Goal: Task Accomplishment & Management: Complete application form

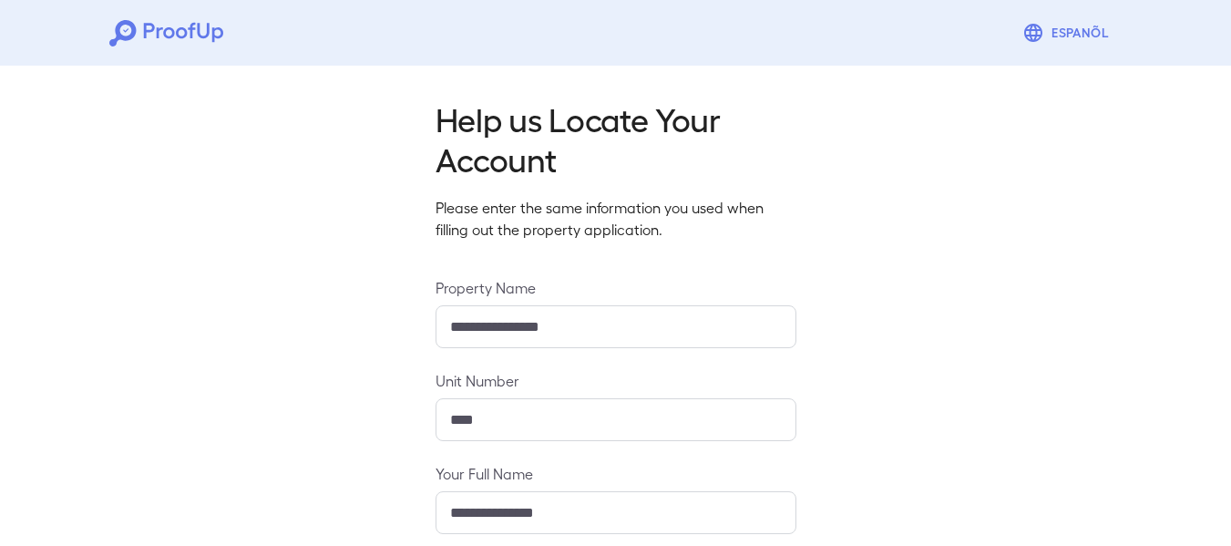
scroll to position [280, 0]
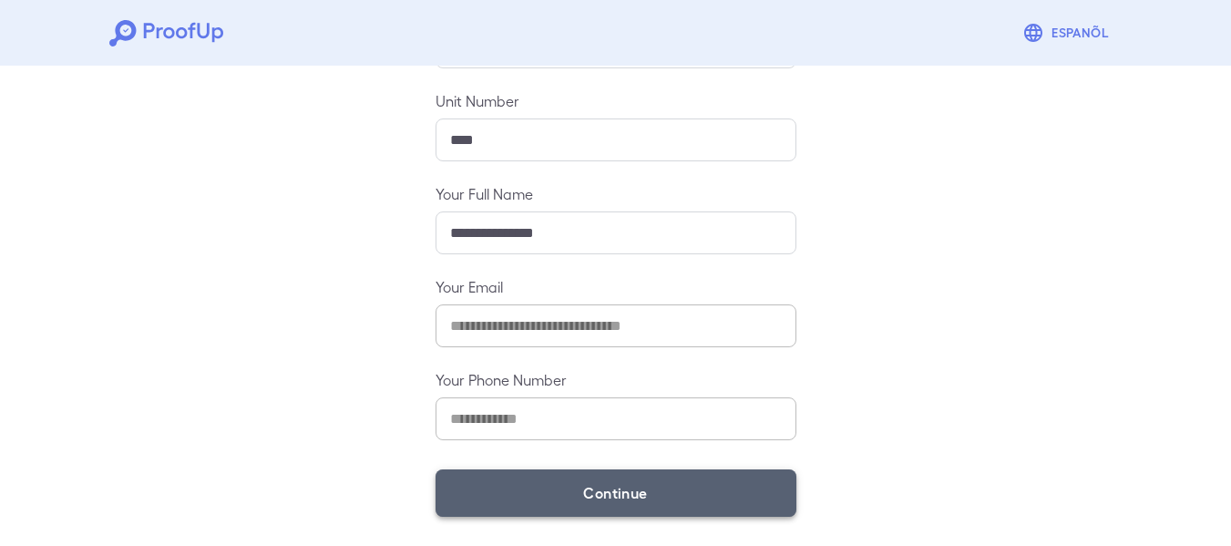
click at [564, 505] on button "Continue" at bounding box center [616, 492] width 361 height 47
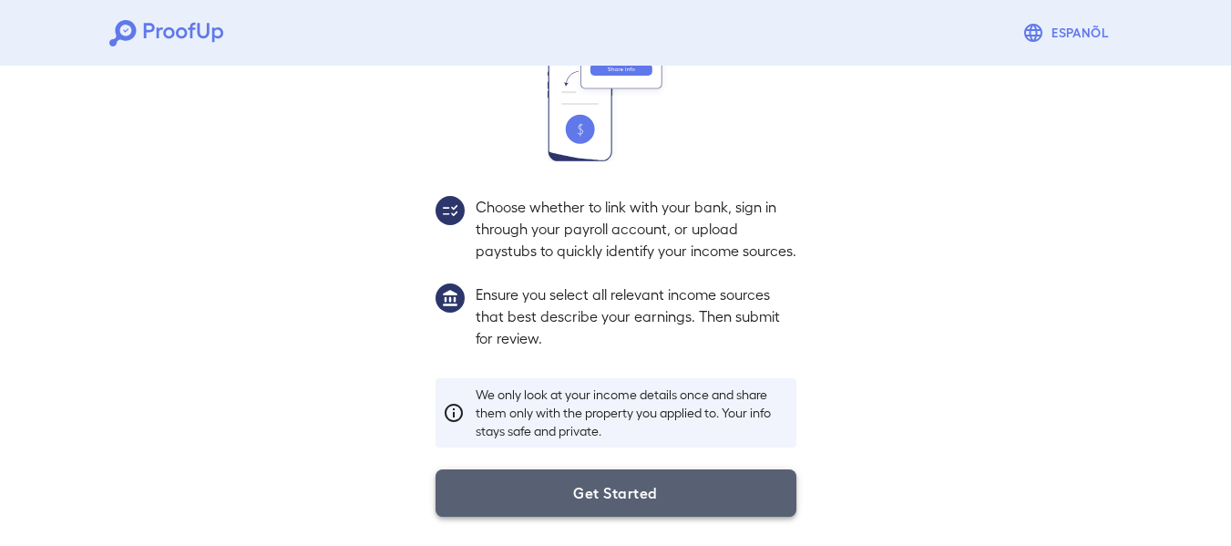
click at [555, 475] on button "Get Started" at bounding box center [616, 492] width 361 height 47
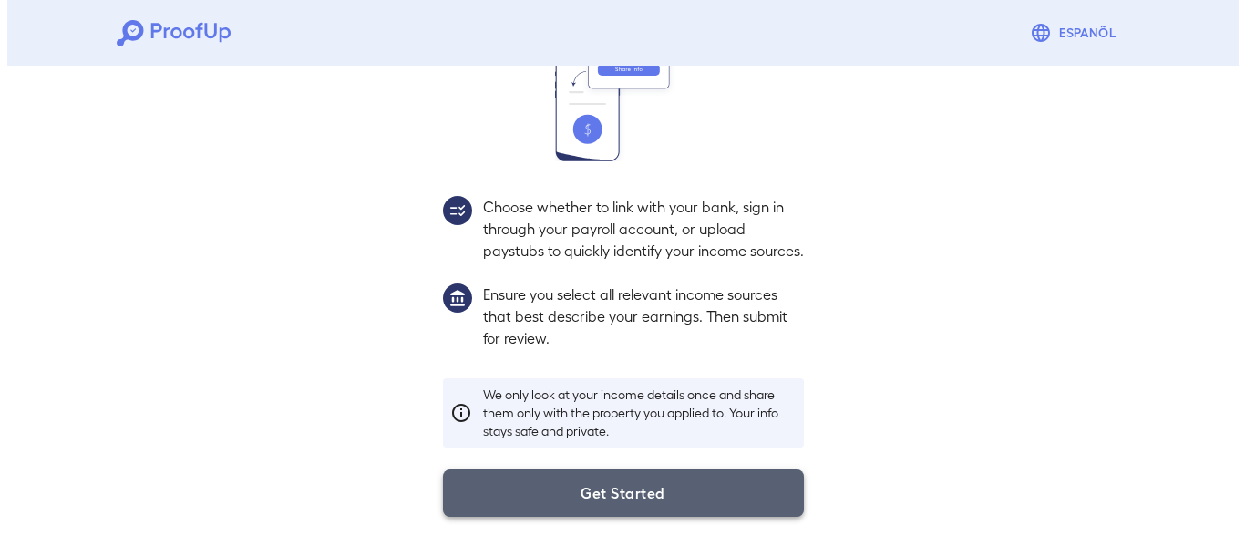
scroll to position [150, 0]
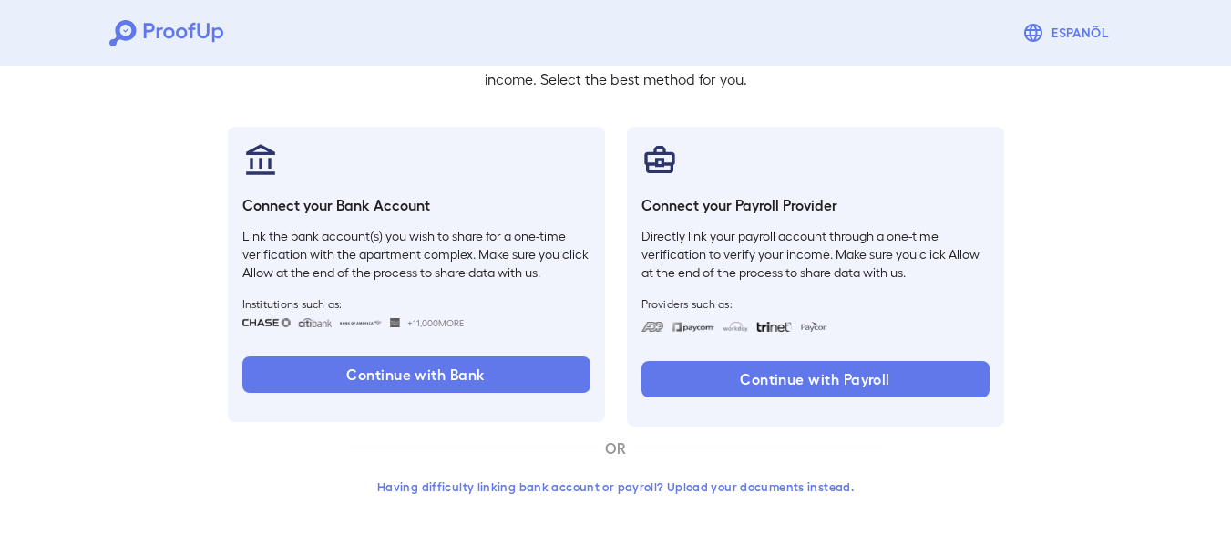
click at [566, 482] on button "Having difficulty linking bank account or payroll? Upload your documents instea…" at bounding box center [616, 486] width 532 height 33
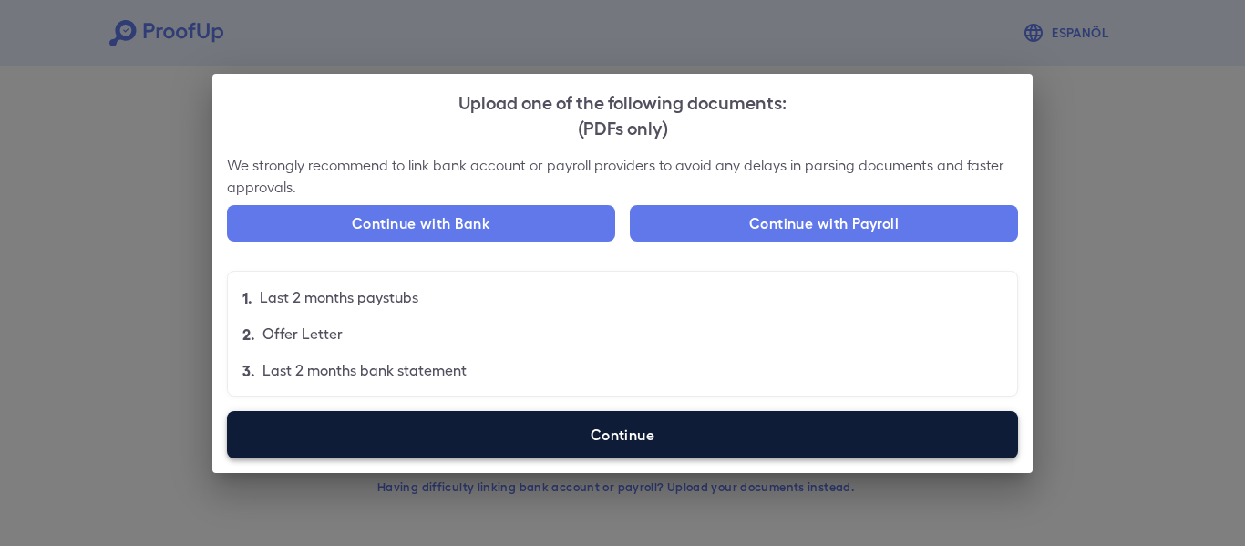
click at [605, 430] on label "Continue" at bounding box center [622, 434] width 791 height 47
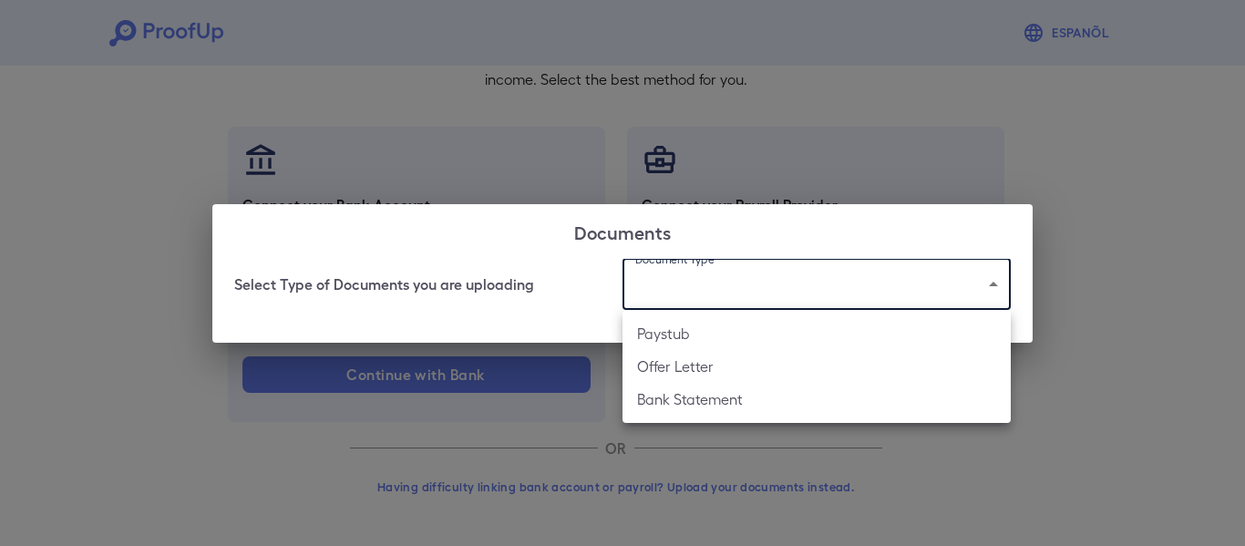
click at [746, 265] on body "Espanõl Go back How Would You Like to Verify Your Income? There are multiple wa…" at bounding box center [622, 198] width 1245 height 696
click at [760, 406] on li "Bank Statement" at bounding box center [816, 399] width 388 height 33
type input "**********"
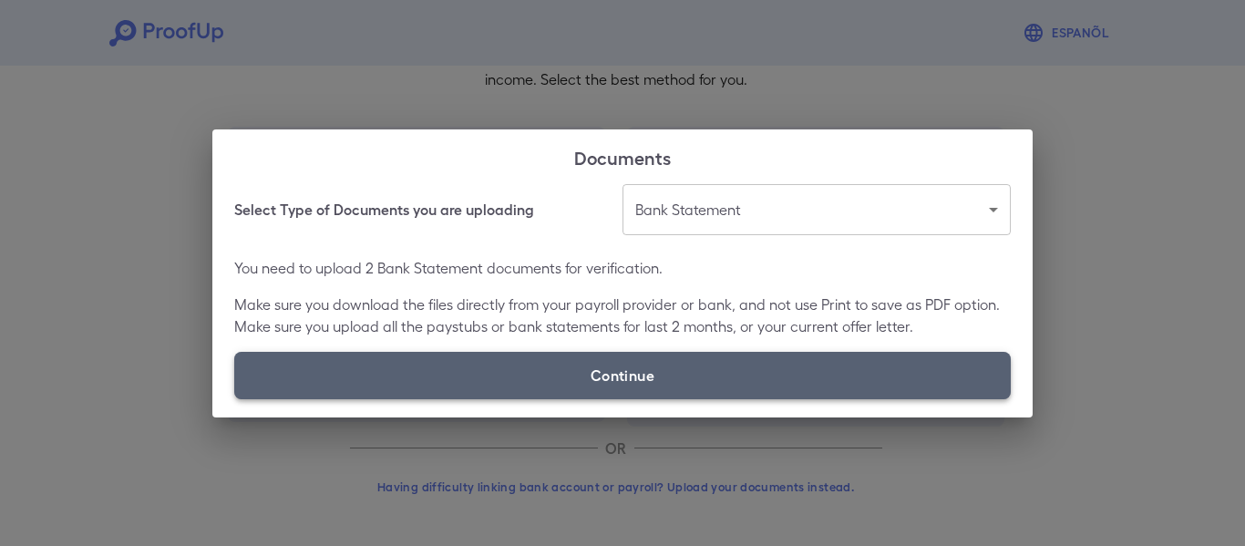
click at [693, 385] on label "Continue" at bounding box center [622, 375] width 776 height 47
click at [235, 398] on input "Continue" at bounding box center [234, 398] width 1 height 1
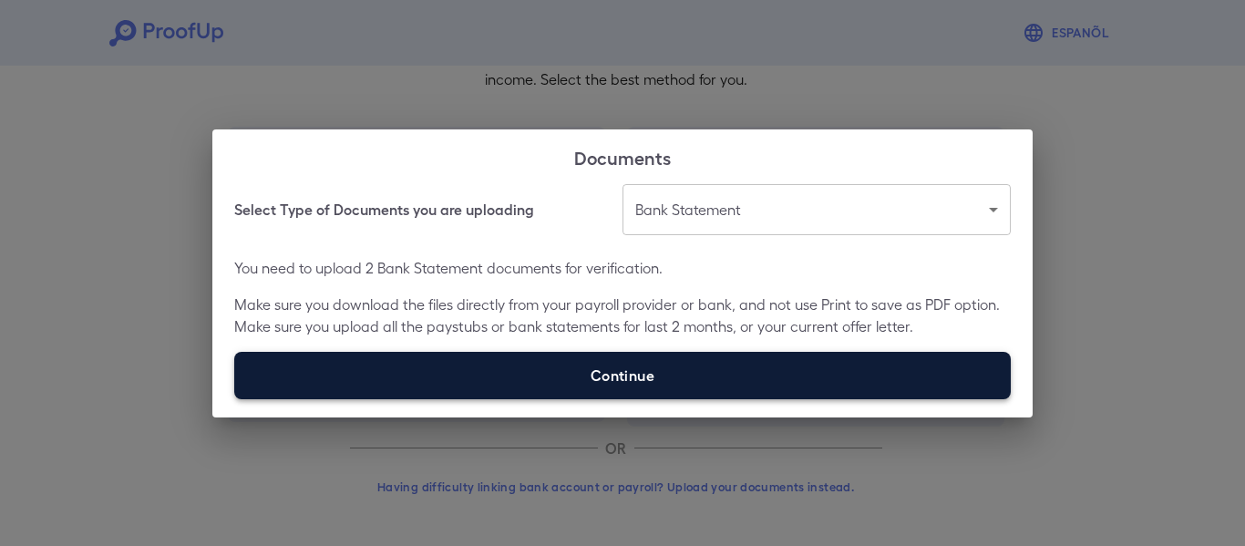
type input "**********"
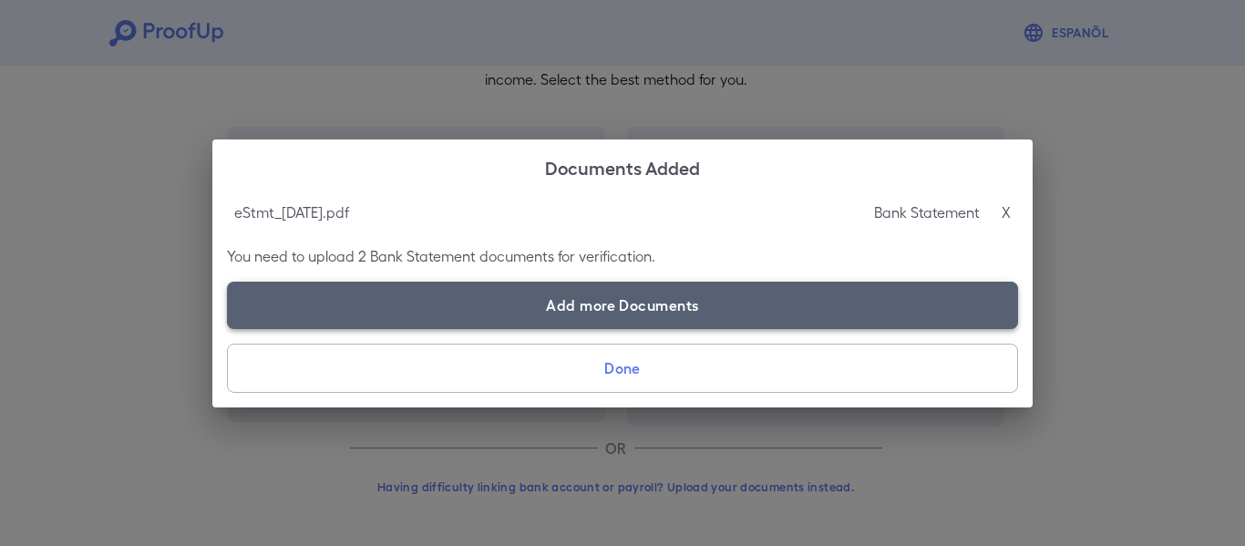
click at [636, 303] on label "Add more Documents" at bounding box center [622, 305] width 791 height 47
click at [228, 328] on input "Add more Documents" at bounding box center [227, 328] width 1 height 1
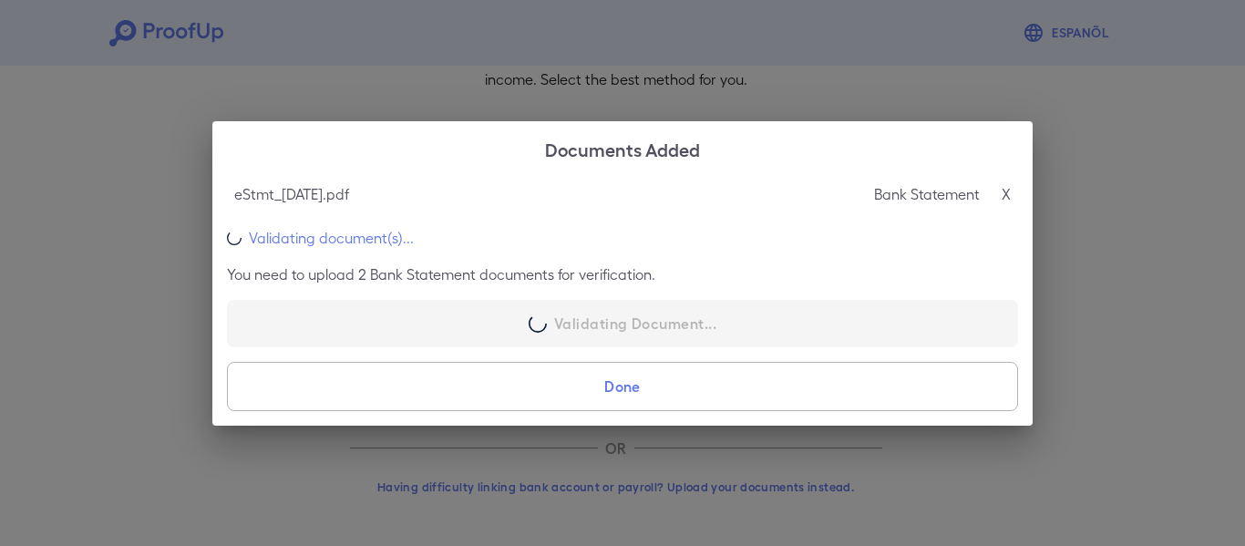
click at [592, 300] on div "eStmt_[DATE].pdf Bank Statement X Validating document(s)... You need to upload …" at bounding box center [622, 301] width 820 height 250
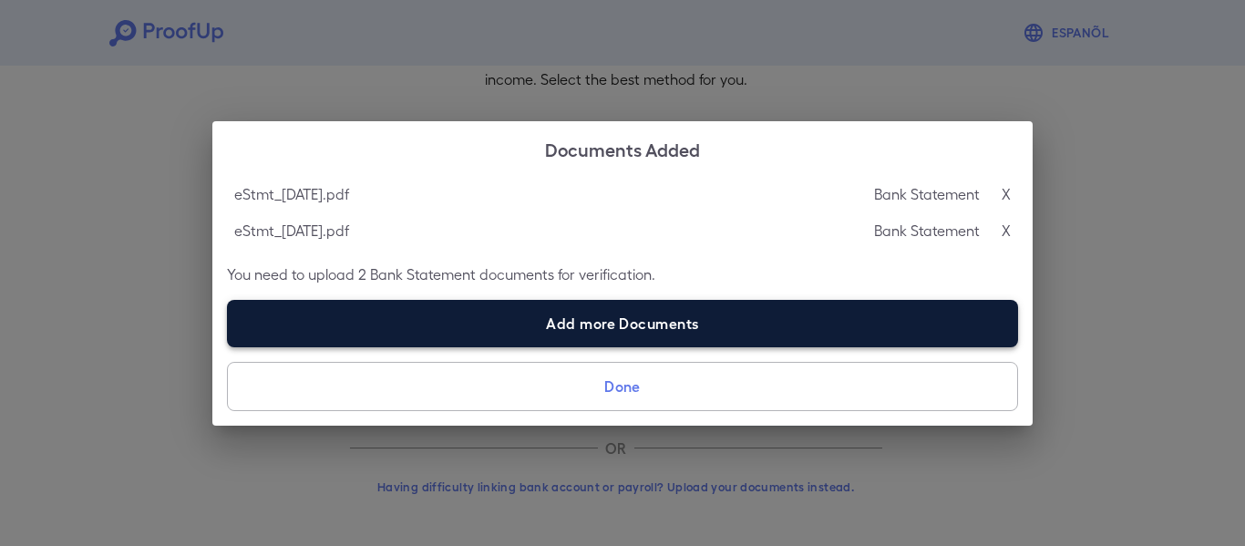
click at [597, 313] on label "Add more Documents" at bounding box center [622, 323] width 791 height 47
click at [228, 346] on input "Add more Documents" at bounding box center [227, 346] width 1 height 1
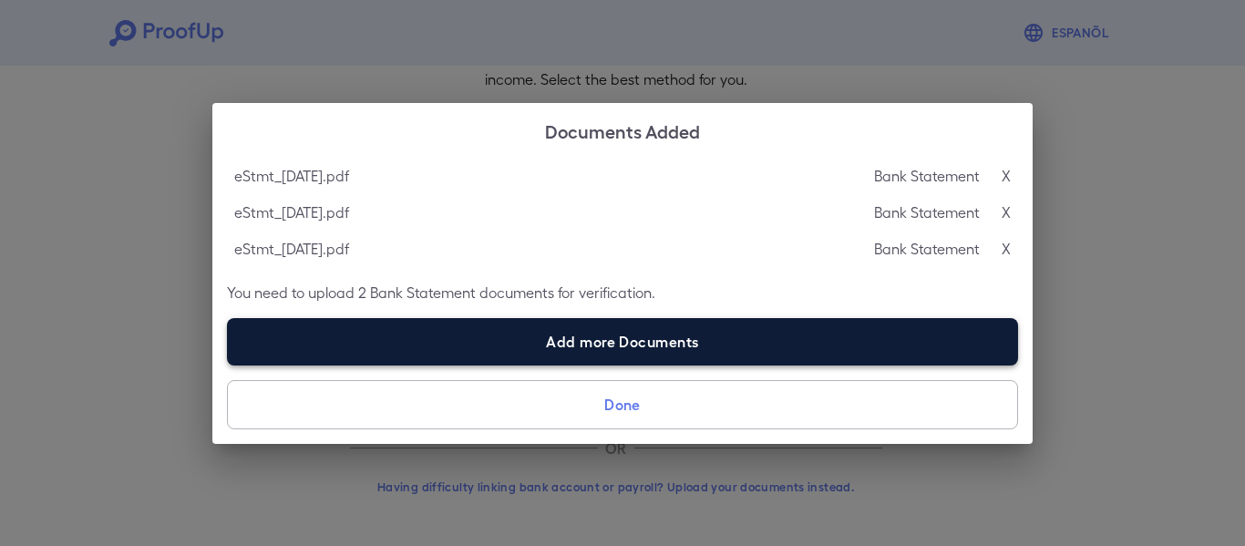
click at [652, 338] on label "Add more Documents" at bounding box center [622, 341] width 791 height 47
click at [228, 365] on input "Add more Documents" at bounding box center [227, 365] width 1 height 1
type input "**********"
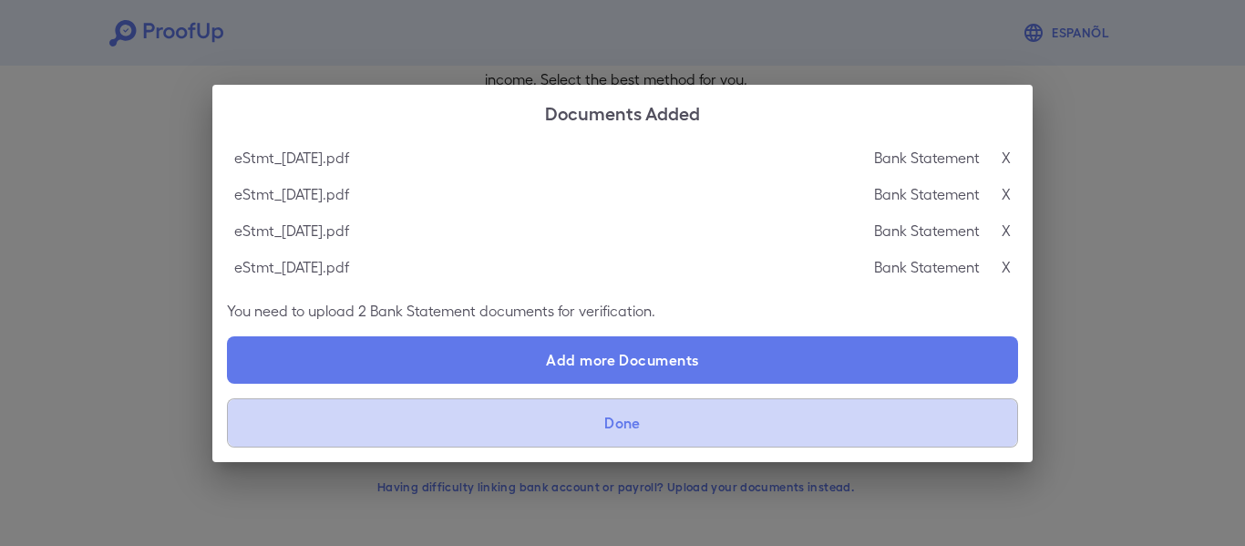
click at [767, 440] on button "Done" at bounding box center [622, 422] width 791 height 49
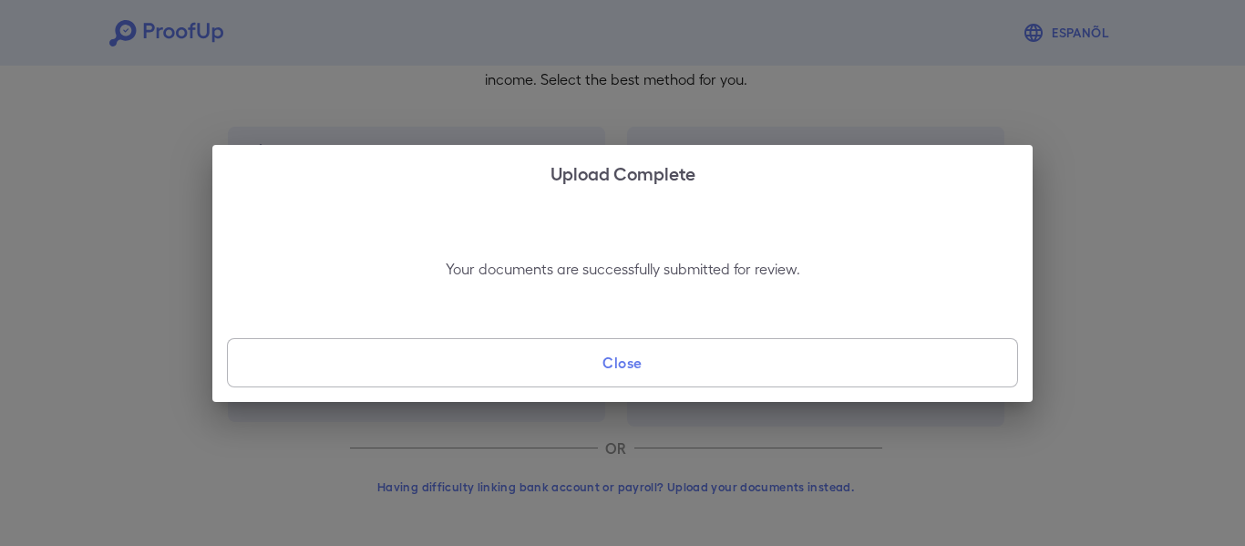
click at [696, 374] on button "Close" at bounding box center [622, 362] width 791 height 49
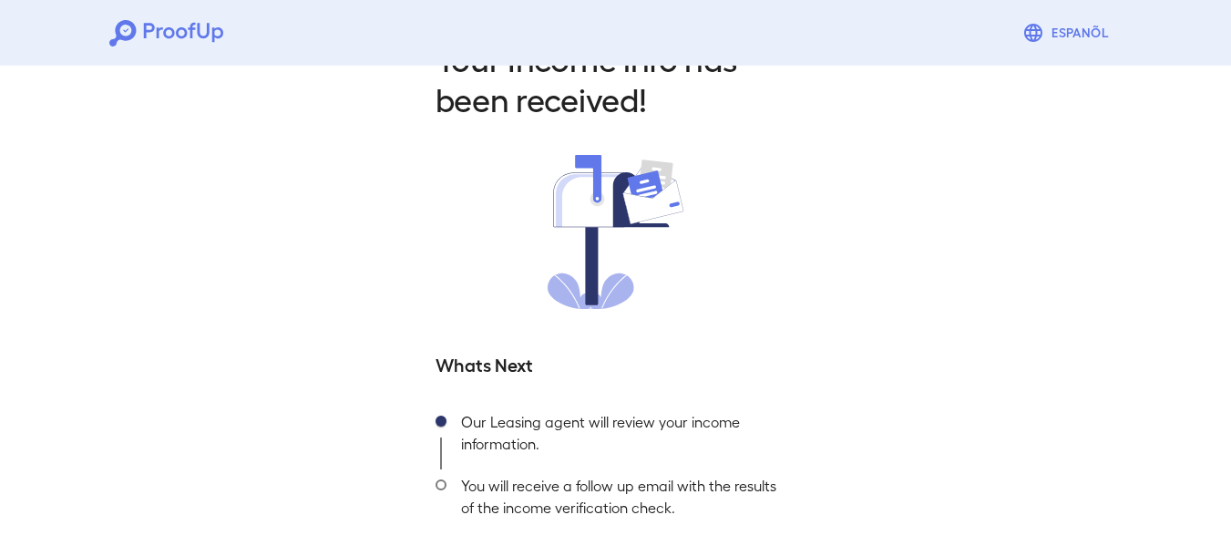
scroll to position [153, 0]
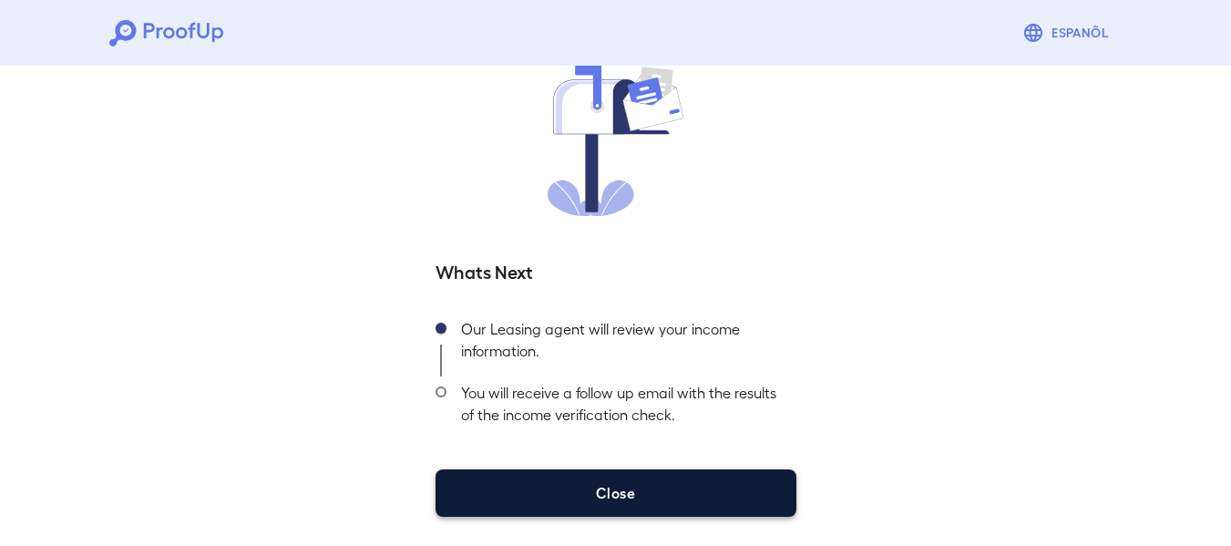
click at [694, 503] on button "Close" at bounding box center [616, 492] width 361 height 47
click at [654, 496] on button "Close" at bounding box center [616, 492] width 361 height 47
